Goal: Information Seeking & Learning: Learn about a topic

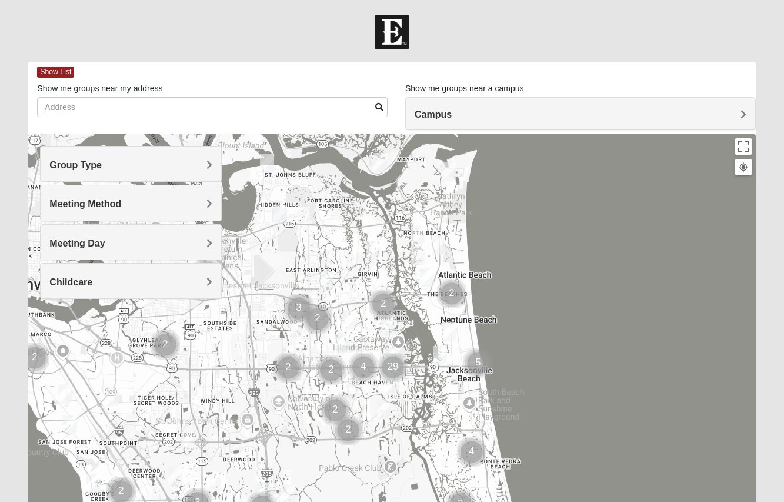
click at [200, 159] on h4 "Group Type" at bounding box center [130, 164] width 163 height 11
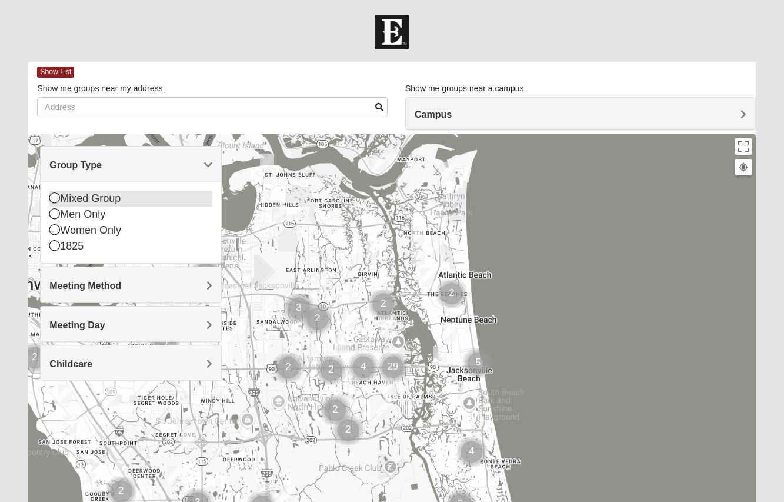
click at [55, 192] on div "Mixed Group" at bounding box center [130, 199] width 163 height 16
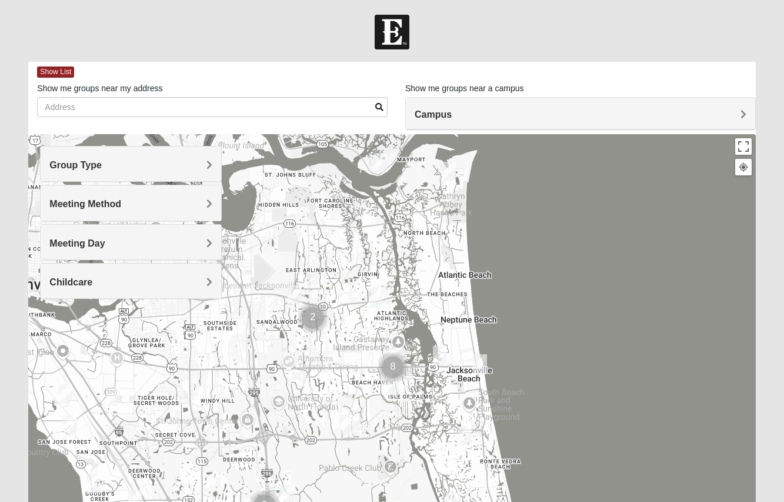
click at [144, 199] on h4 "Meeting Method" at bounding box center [130, 203] width 163 height 11
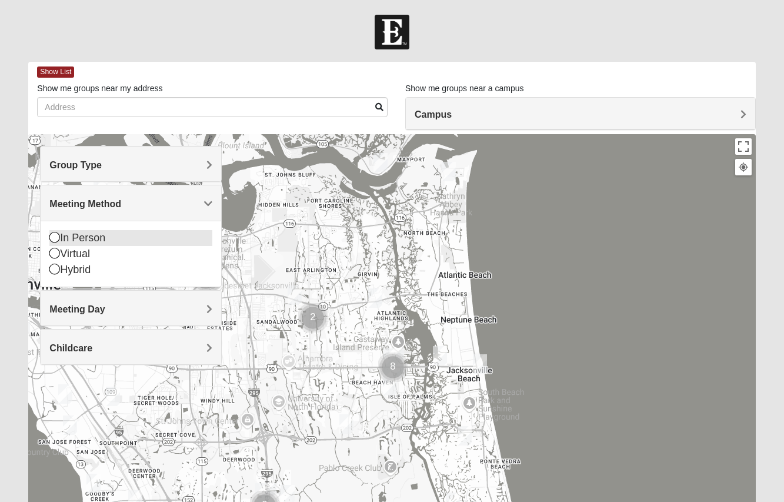
click at [56, 236] on icon at bounding box center [54, 237] width 11 height 11
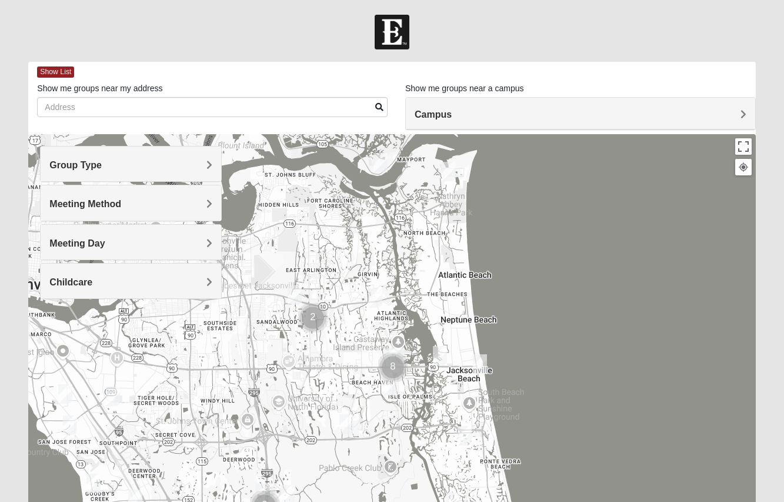
click at [172, 242] on h4 "Meeting Day" at bounding box center [130, 243] width 163 height 11
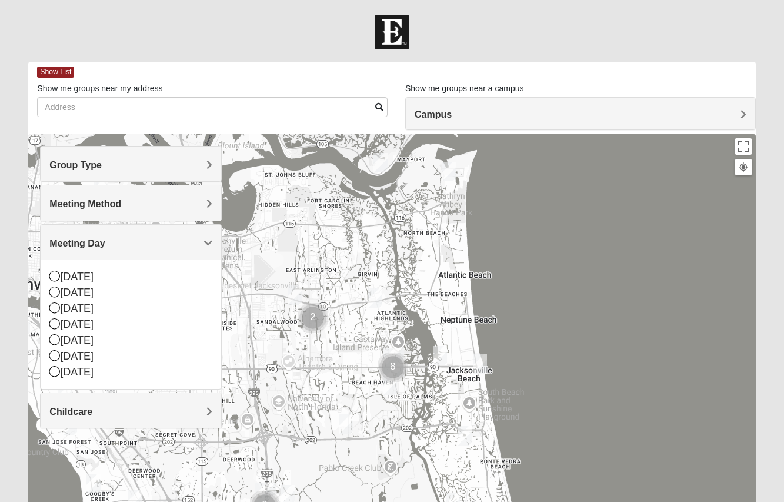
click at [174, 242] on h4 "Meeting Day" at bounding box center [130, 243] width 163 height 11
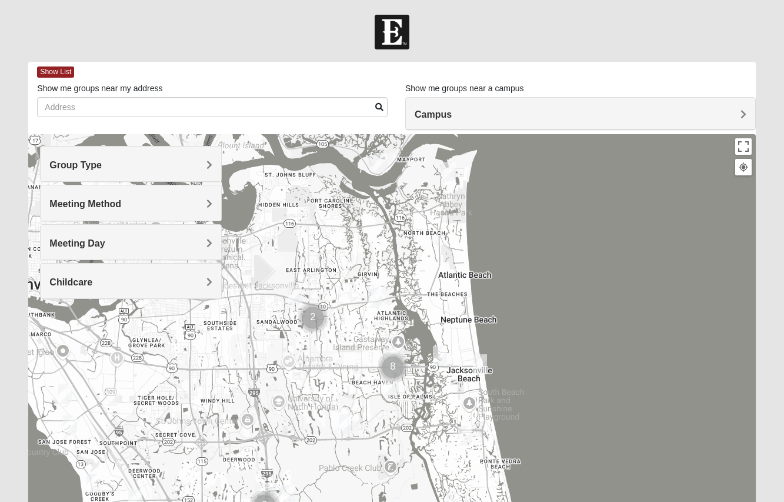
click at [175, 288] on div "Childcare" at bounding box center [131, 281] width 181 height 35
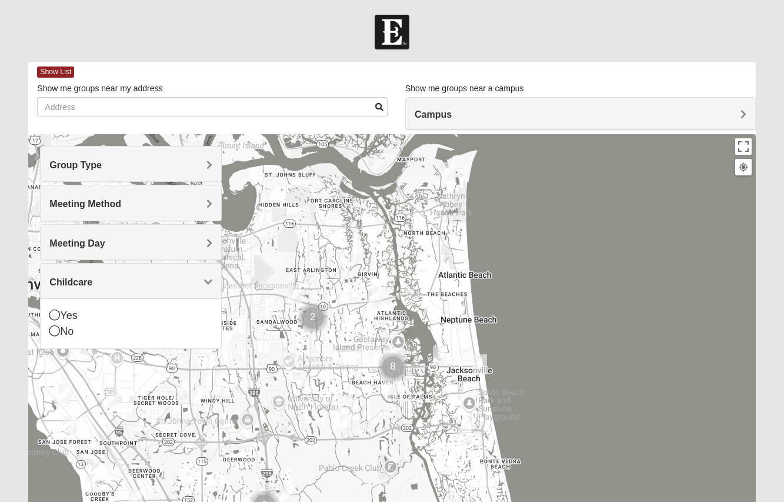
click at [177, 289] on div "Childcare" at bounding box center [131, 281] width 181 height 35
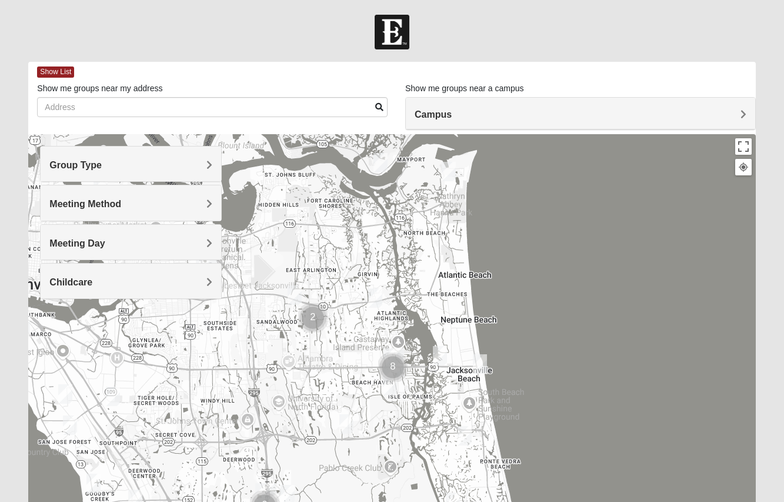
click at [440, 349] on img "Mixed Schneider 32250" at bounding box center [440, 355] width 14 height 19
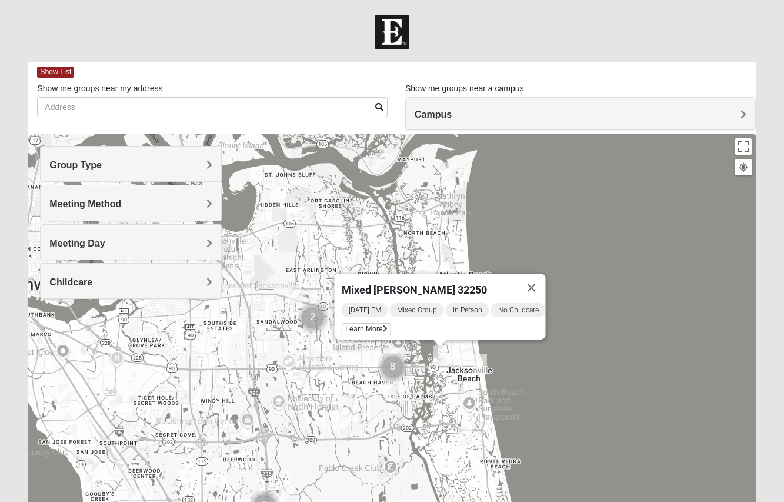
click at [476, 368] on img "Mixed Watkins 32250" at bounding box center [480, 363] width 14 height 19
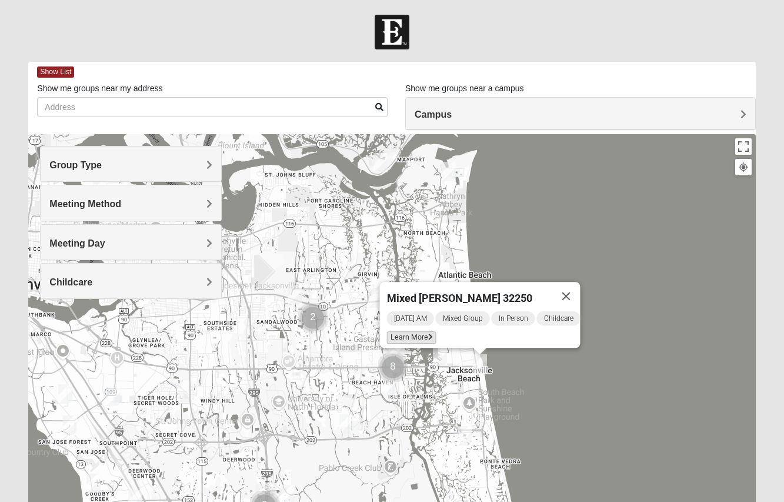
click at [407, 331] on span "Learn More" at bounding box center [411, 337] width 49 height 12
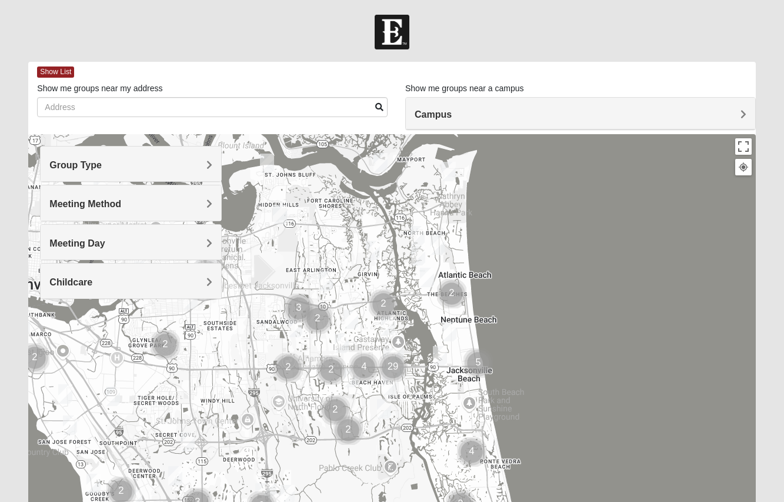
click at [155, 159] on div "Group Type" at bounding box center [131, 163] width 181 height 35
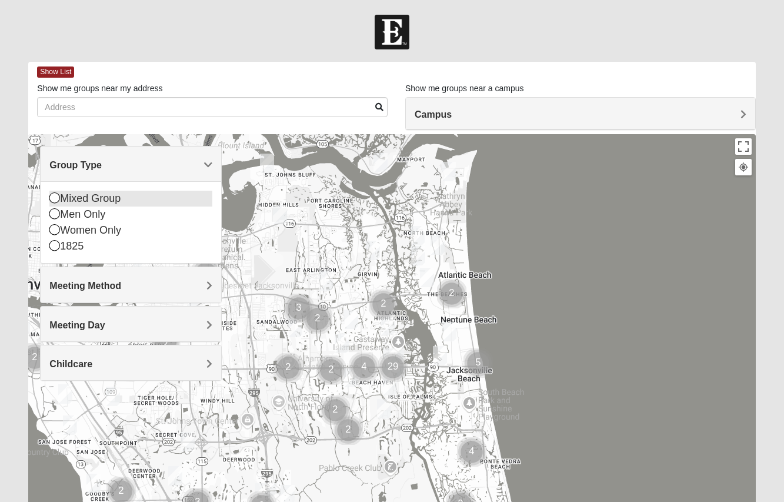
click at [102, 203] on div "Mixed Group" at bounding box center [130, 199] width 163 height 16
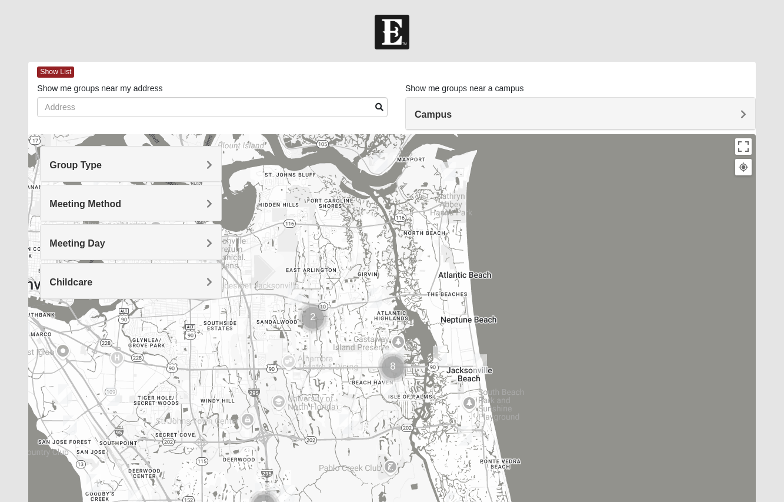
click at [143, 199] on h4 "Meeting Method" at bounding box center [130, 203] width 163 height 11
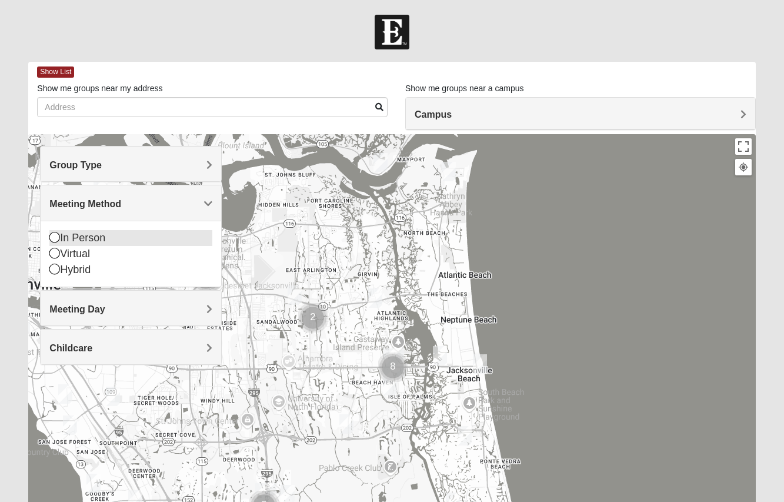
click at [81, 237] on div "In Person" at bounding box center [130, 238] width 163 height 16
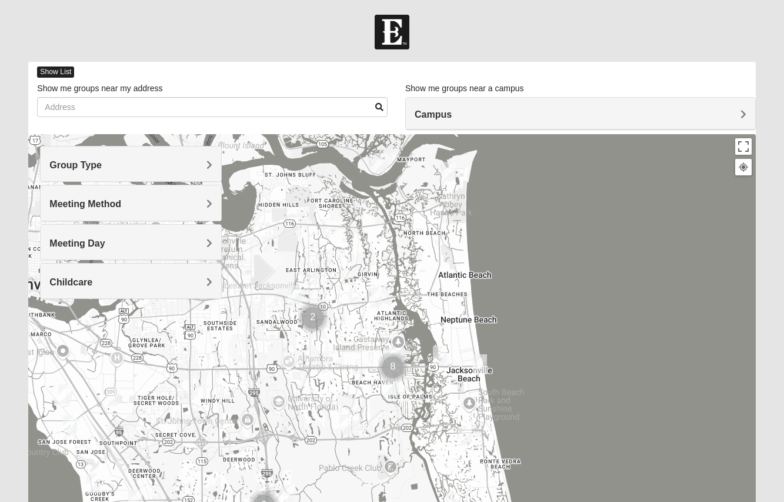
click at [56, 69] on span "Show List" at bounding box center [55, 71] width 37 height 11
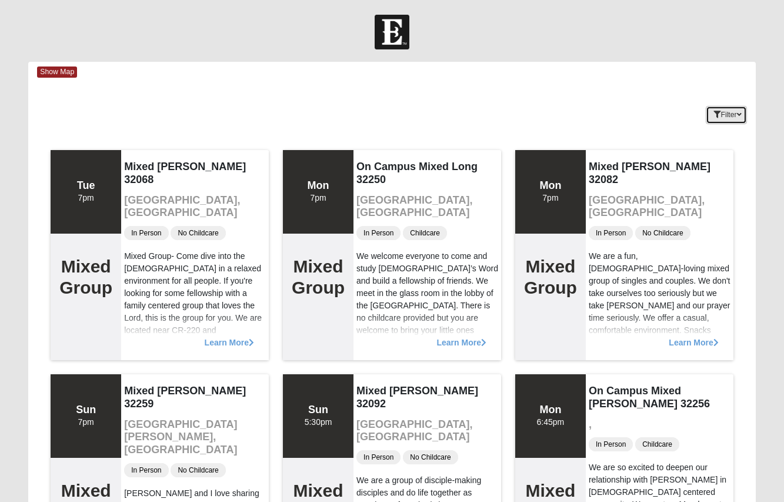
click at [715, 109] on button "Filter" at bounding box center [726, 115] width 41 height 18
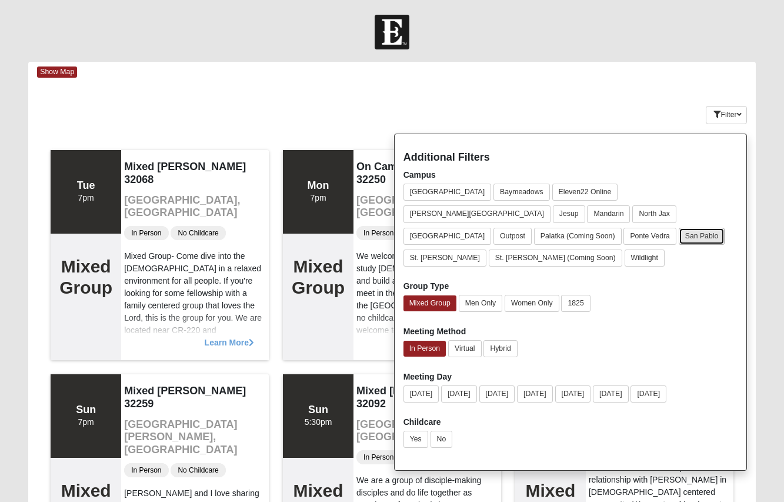
click at [701, 228] on button "San Pablo" at bounding box center [702, 236] width 46 height 17
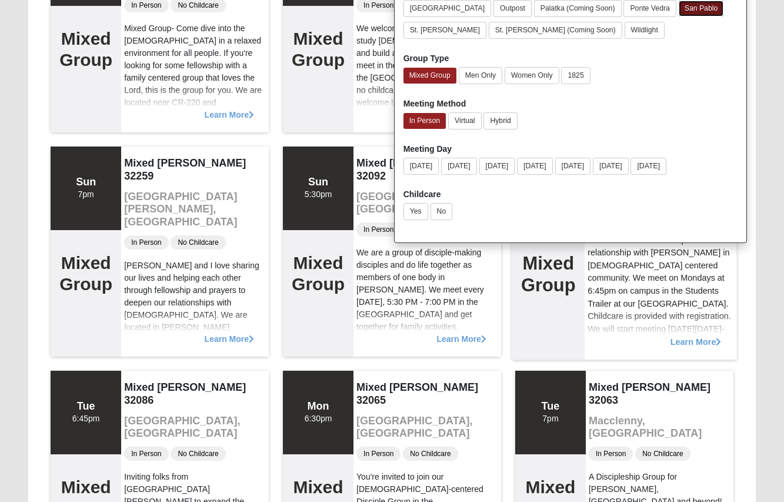
scroll to position [235, 0]
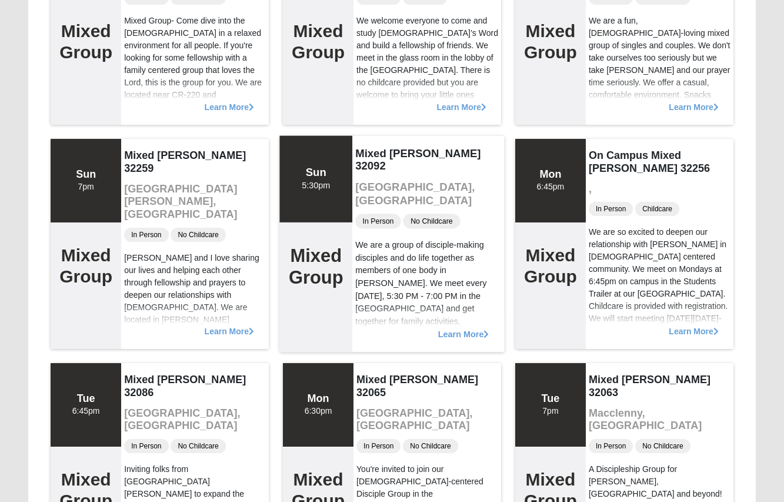
scroll to position [0, 0]
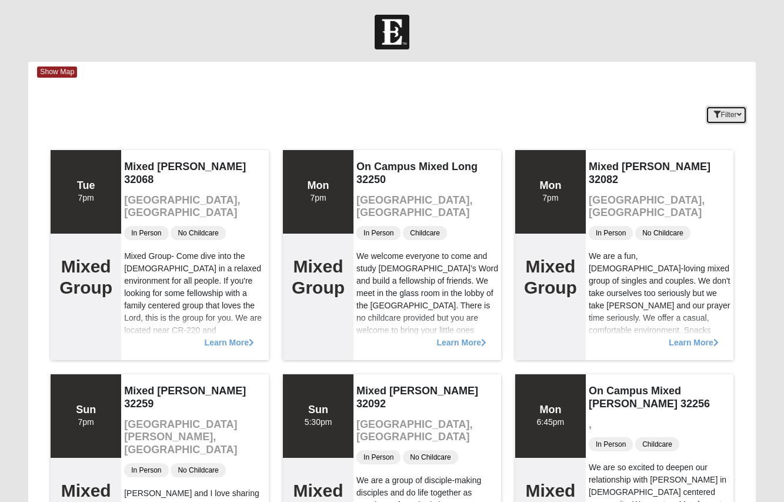
click at [728, 118] on button "Filter" at bounding box center [726, 115] width 41 height 18
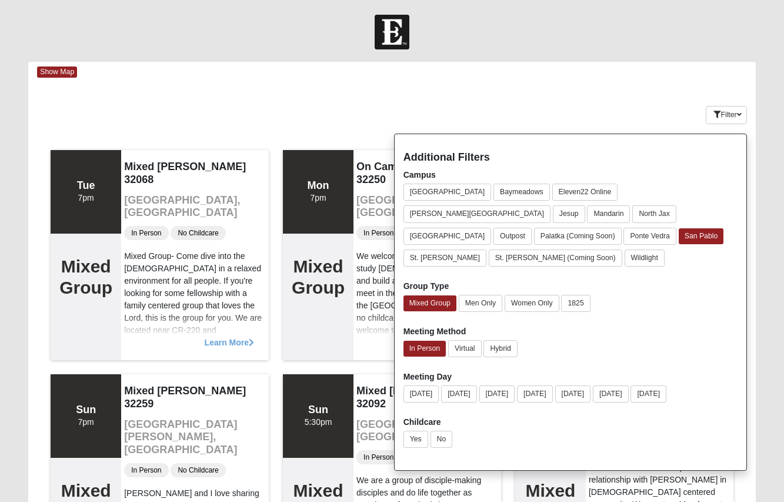
click at [374, 116] on div "Keywords Filter Additional Filters Campus [GEOGRAPHIC_DATA] [GEOGRAPHIC_DATA] E…" at bounding box center [391, 112] width 727 height 43
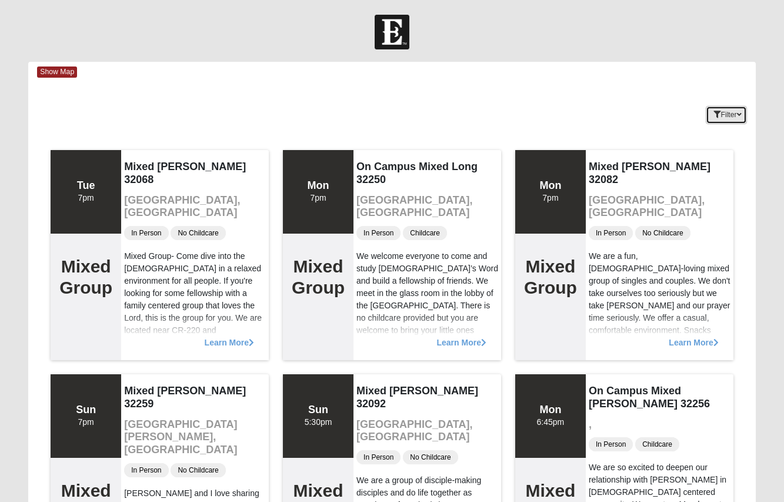
click at [745, 110] on button "Filter" at bounding box center [726, 115] width 41 height 18
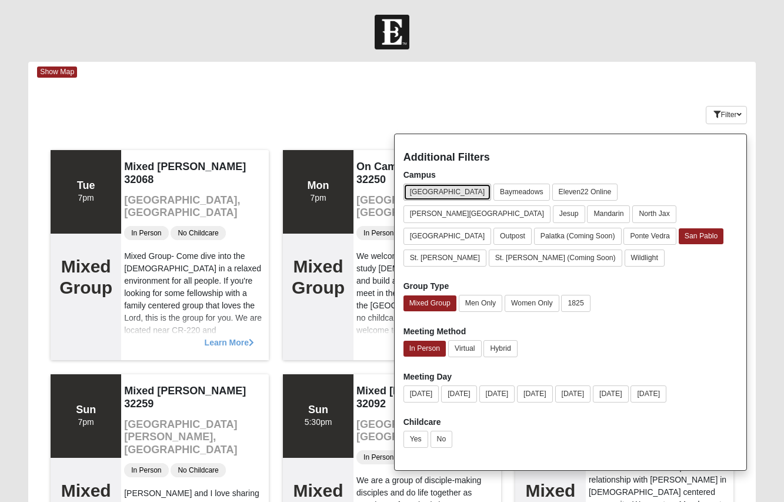
click at [432, 194] on button "[GEOGRAPHIC_DATA]" at bounding box center [448, 192] width 88 height 17
click at [703, 228] on button "San Pablo" at bounding box center [702, 236] width 46 height 17
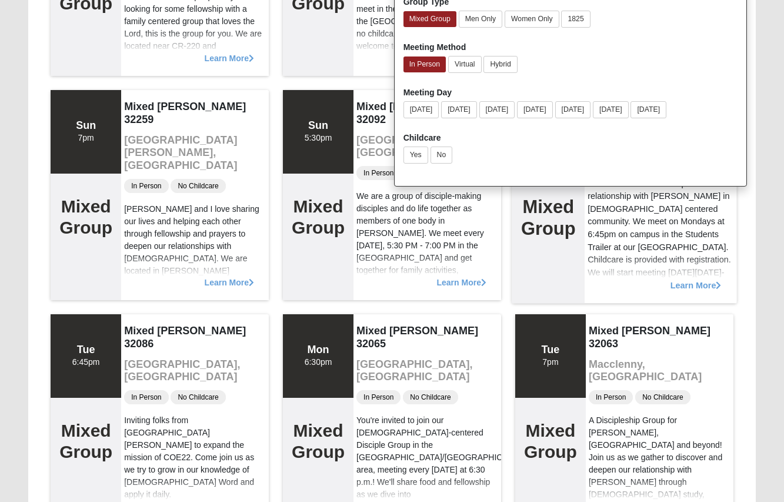
scroll to position [118, 0]
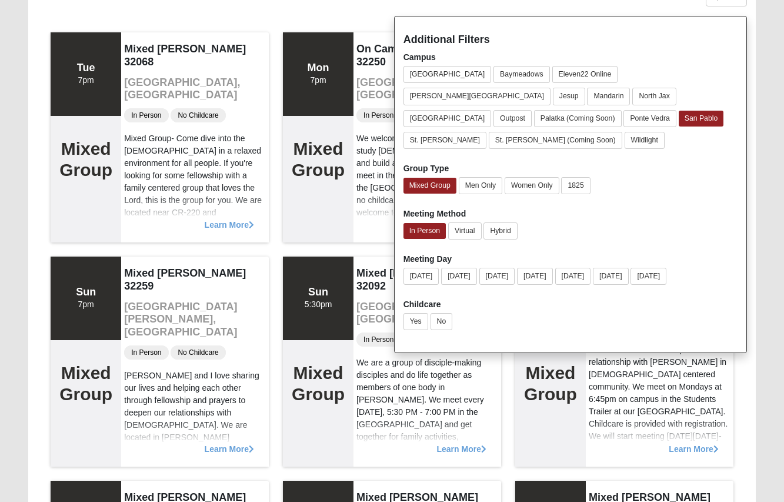
click at [585, 298] on div "Childcare Yes No" at bounding box center [571, 316] width 334 height 36
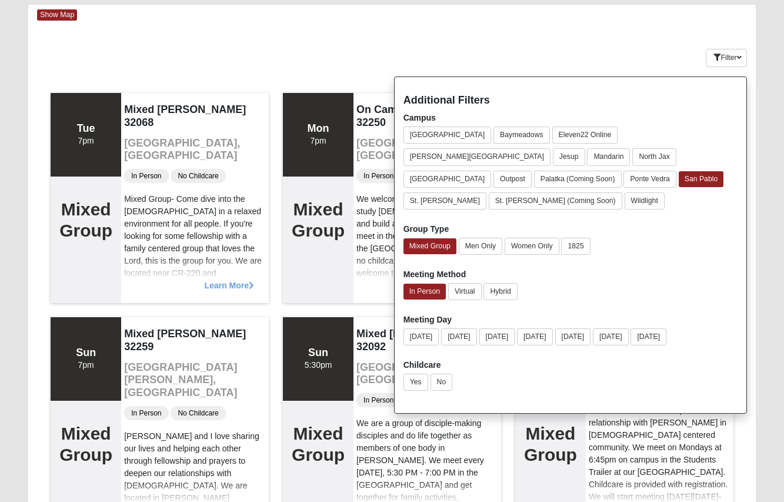
scroll to position [0, 0]
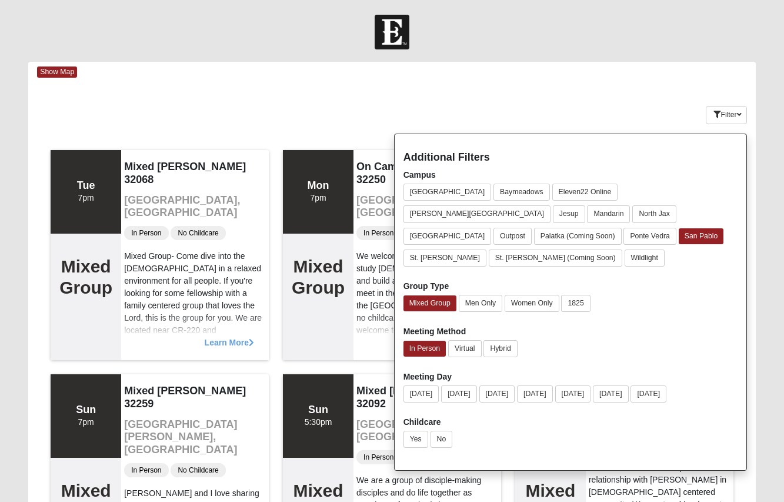
click at [720, 104] on div "Filter" at bounding box center [726, 108] width 41 height 34
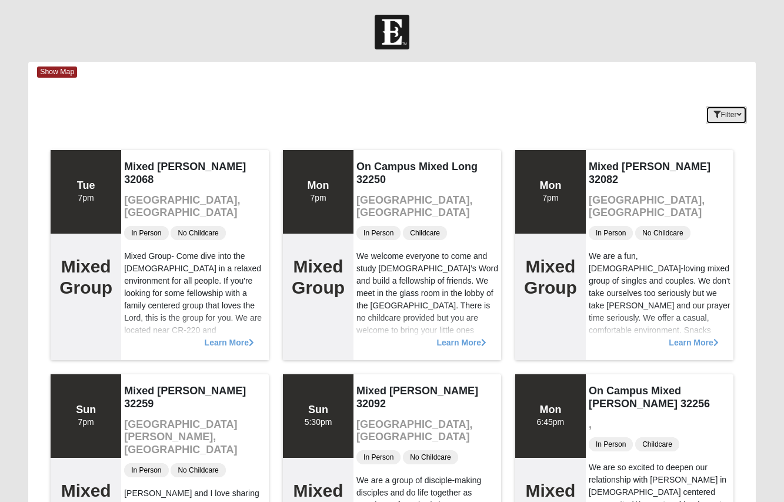
click at [723, 112] on button "Filter" at bounding box center [726, 115] width 41 height 18
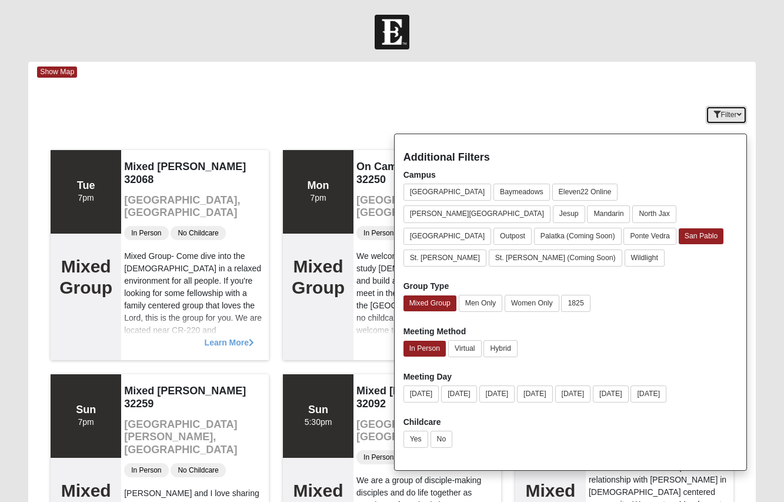
click at [723, 112] on button "Filter" at bounding box center [726, 115] width 41 height 18
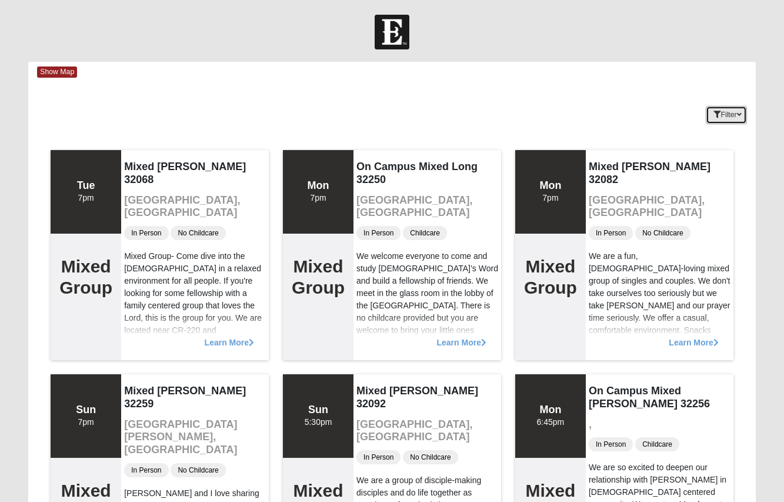
click at [706, 106] on button "Filter" at bounding box center [726, 115] width 41 height 18
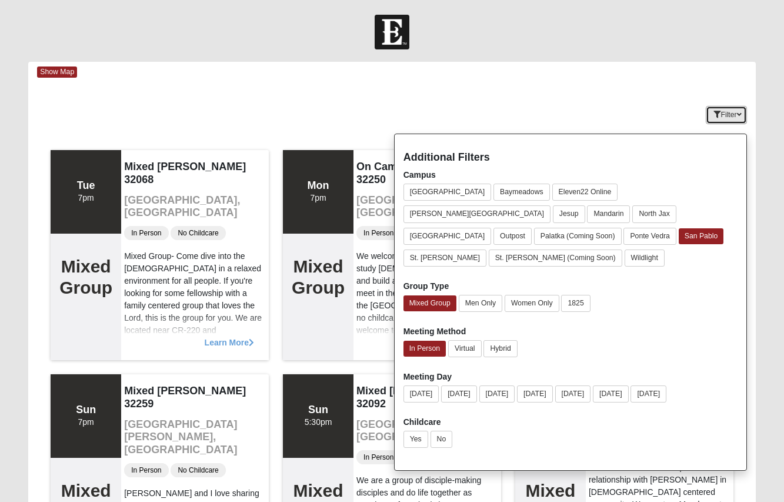
click at [706, 106] on button "Filter" at bounding box center [726, 115] width 41 height 18
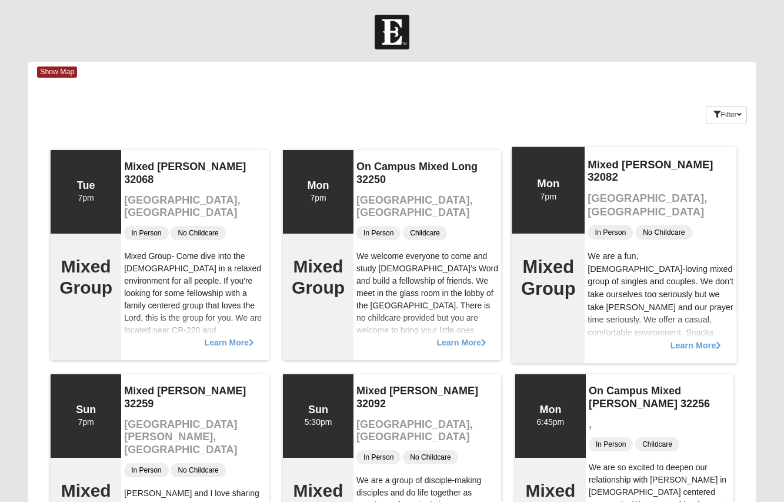
click at [691, 339] on span "Learn More" at bounding box center [696, 339] width 51 height 0
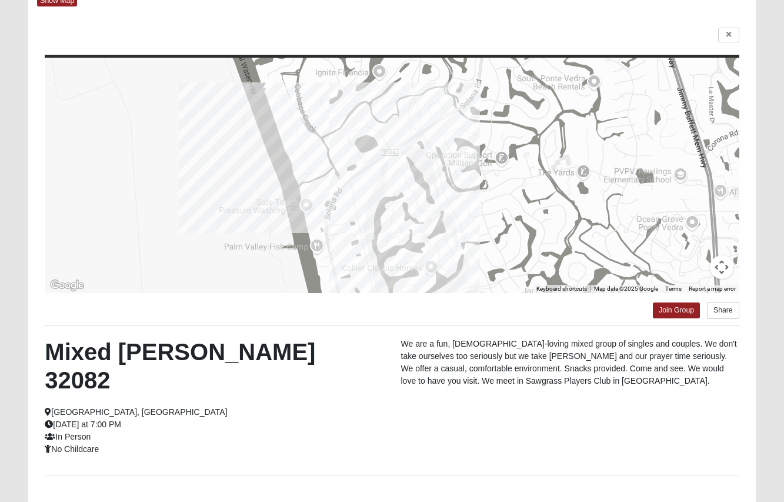
scroll to position [134, 0]
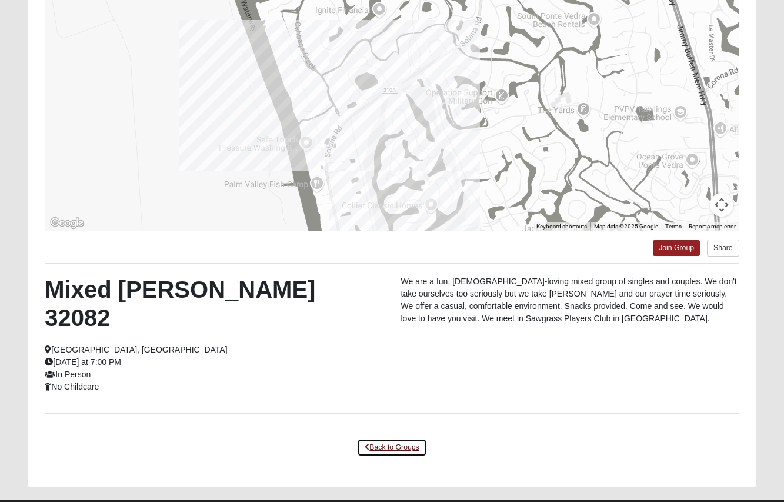
click at [407, 438] on link "Back to Groups" at bounding box center [391, 447] width 69 height 18
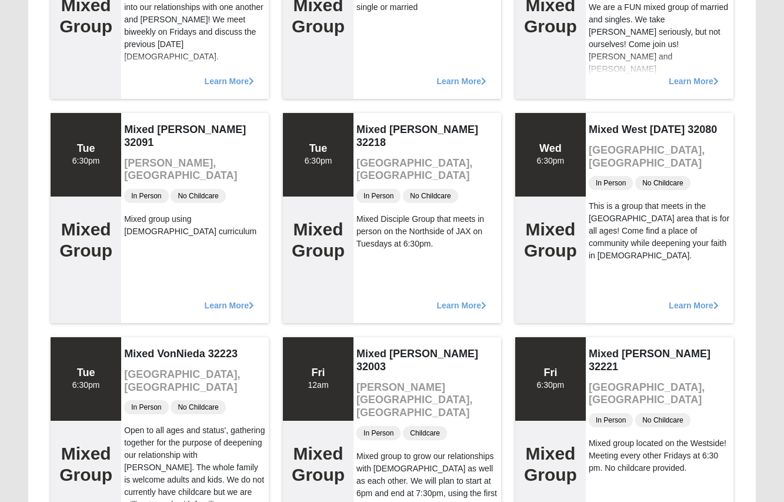
scroll to position [2075, 0]
